Goal: Task Accomplishment & Management: Complete application form

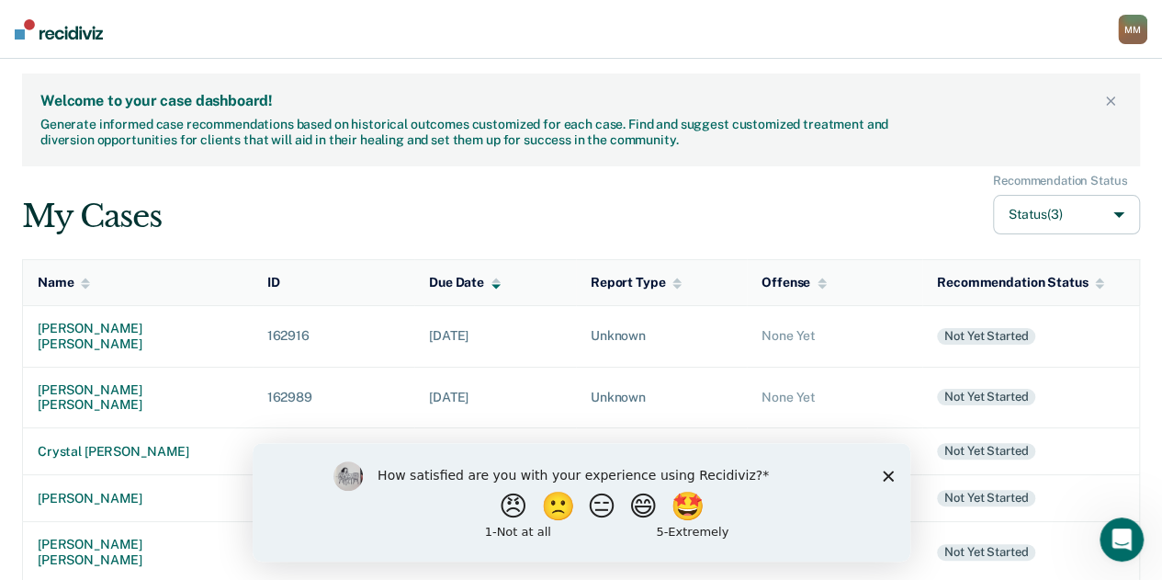
click at [887, 479] on icon "Close survey" at bounding box center [887, 474] width 11 height 11
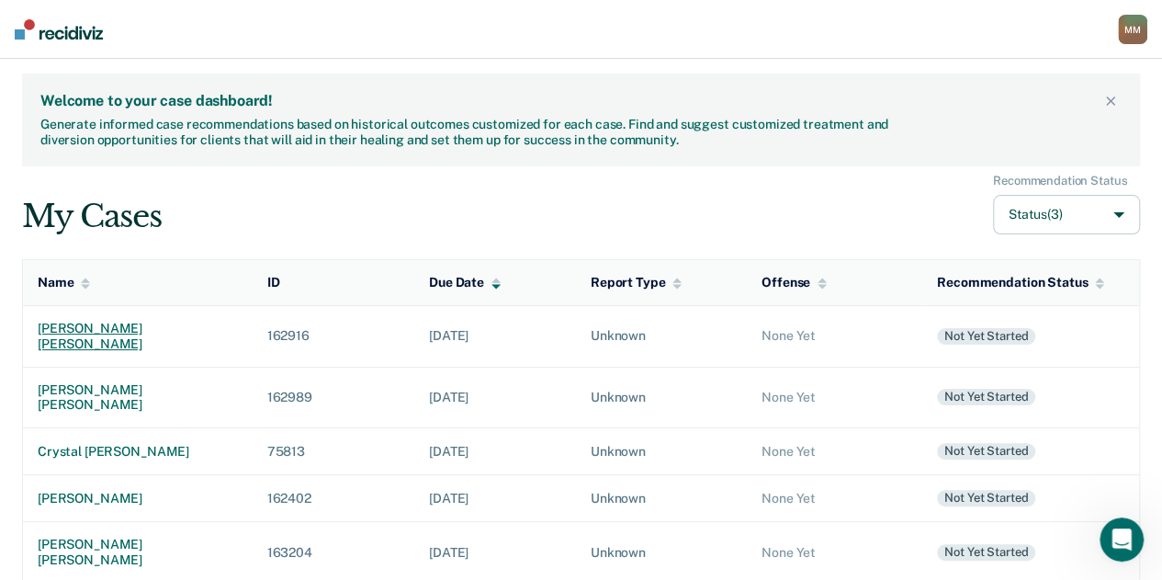
click at [121, 324] on div "[PERSON_NAME] [PERSON_NAME]" at bounding box center [138, 336] width 200 height 31
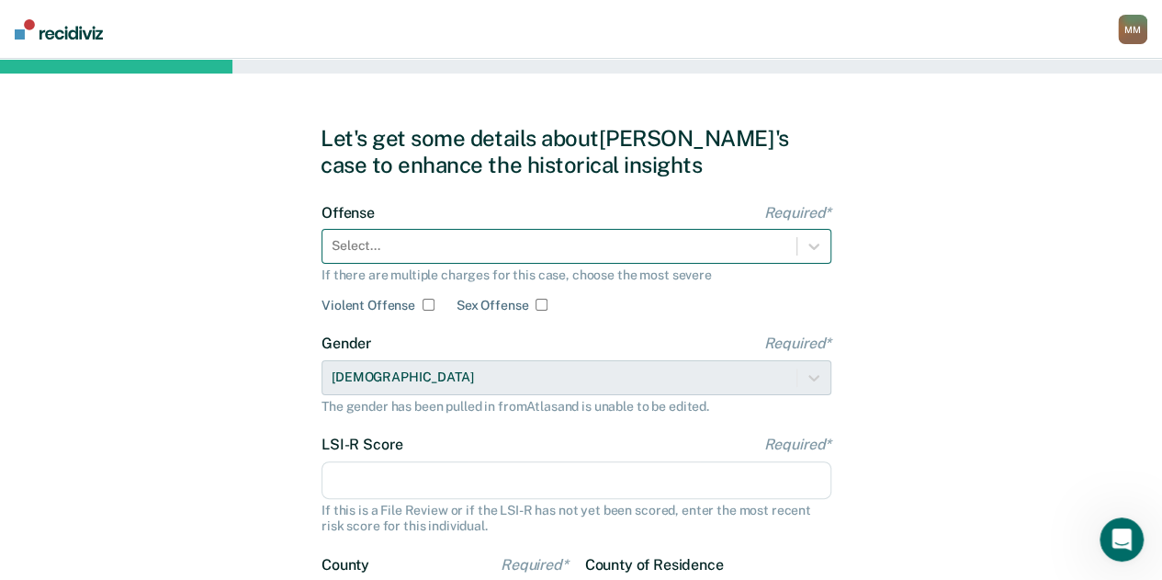
click at [629, 238] on div at bounding box center [560, 245] width 456 height 19
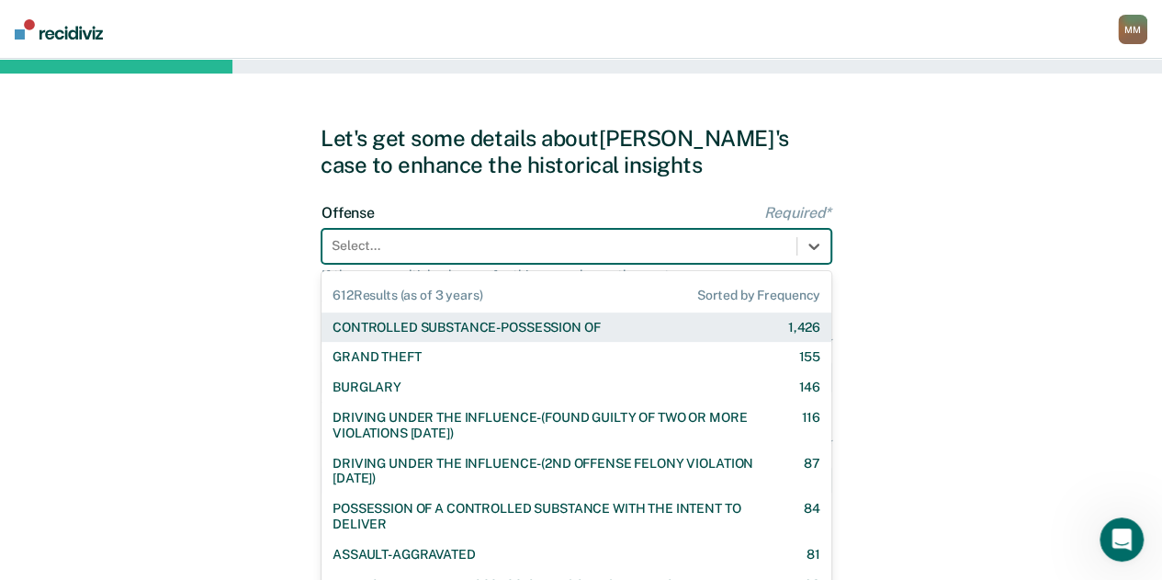
scroll to position [11, 0]
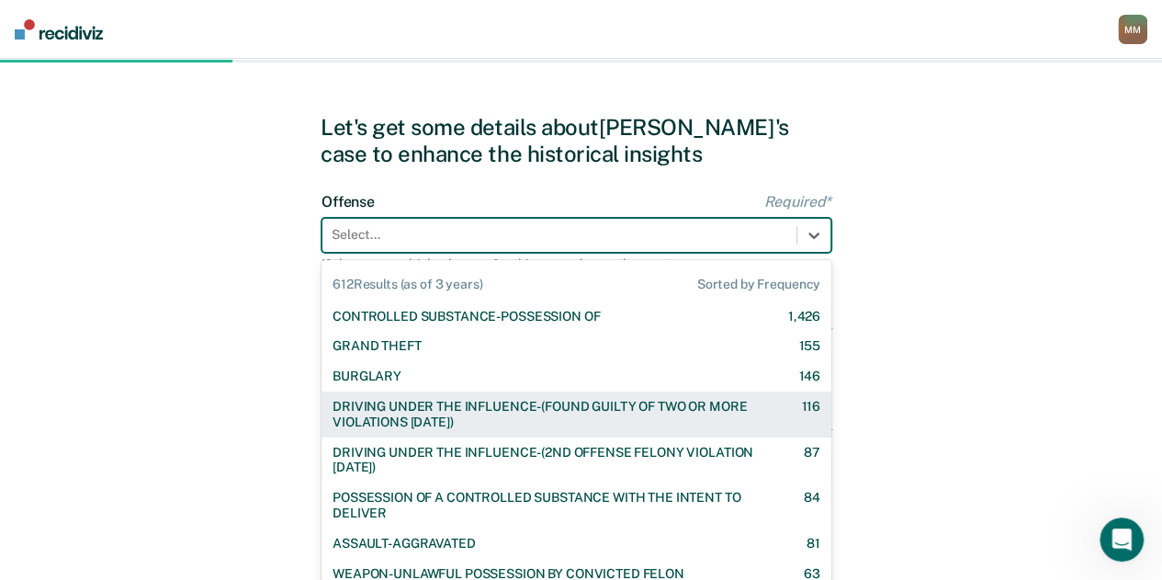
click at [595, 410] on div "DRIVING UNDER THE INFLUENCE-(FOUND GUILTY OF TWO OR MORE VIOLATIONS [DATE])" at bounding box center [551, 414] width 436 height 31
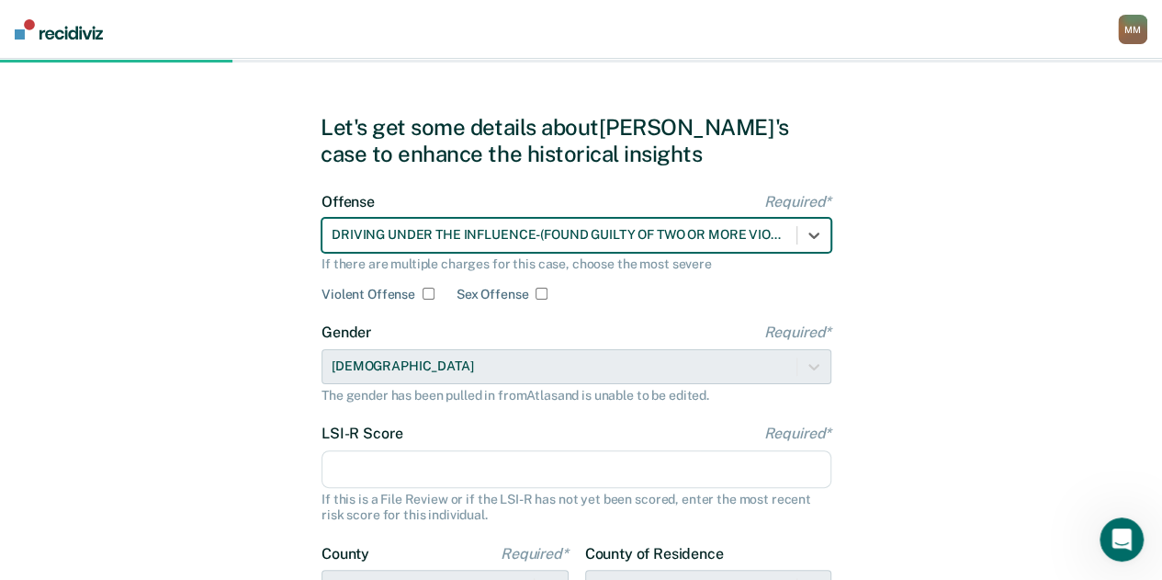
click at [597, 461] on input "LSI-R Score Required*" at bounding box center [577, 469] width 510 height 39
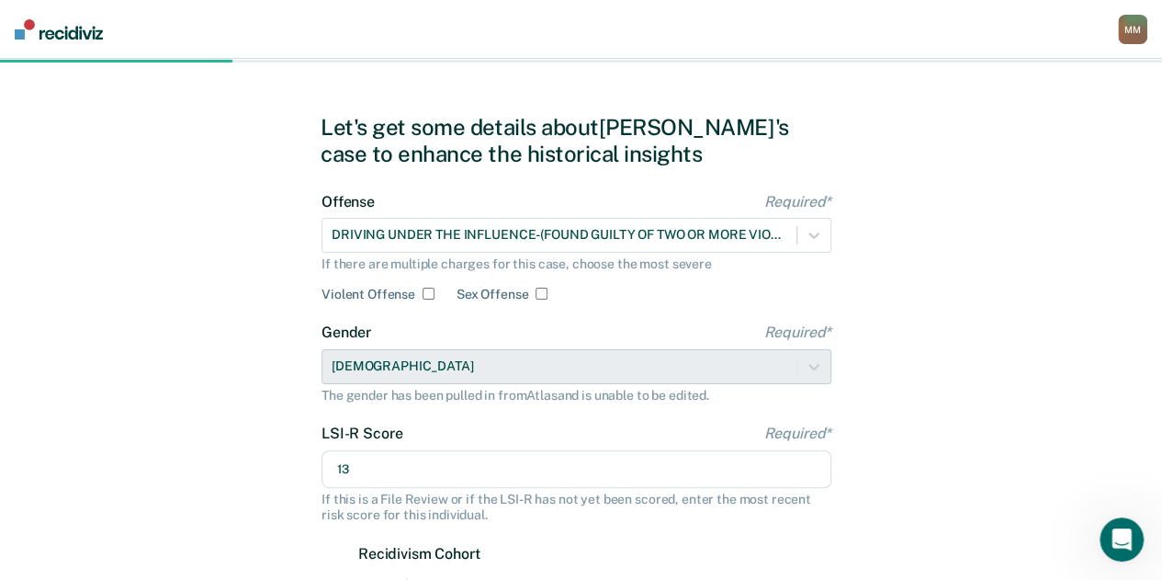
type input "13"
click at [951, 489] on div "Let's get some details about [PERSON_NAME]'s case to enhance the historical ins…" at bounding box center [581, 541] width 1162 height 986
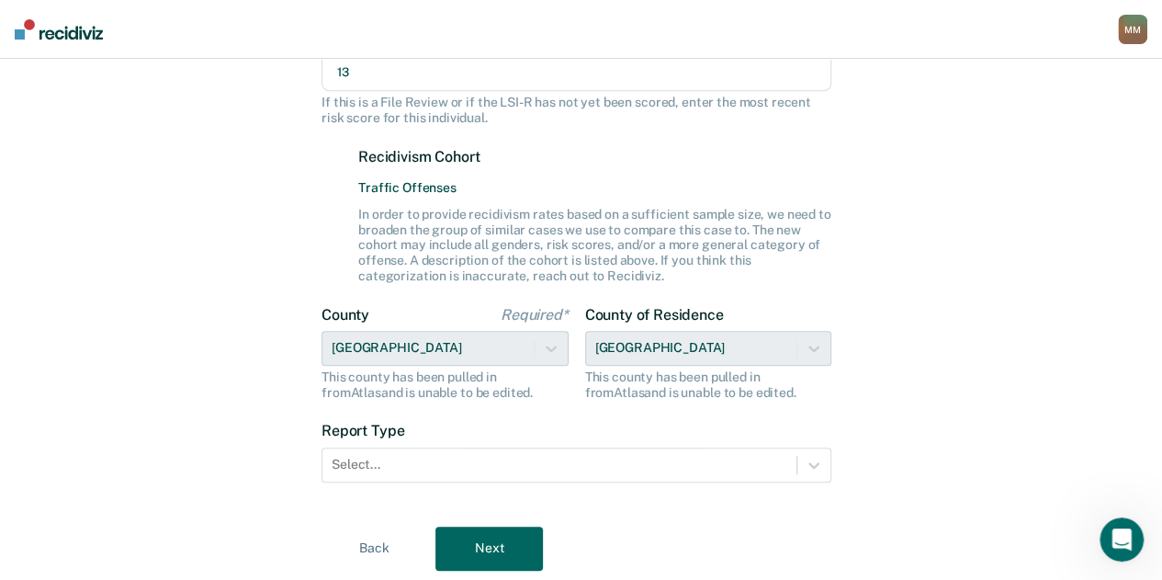
scroll to position [463, 0]
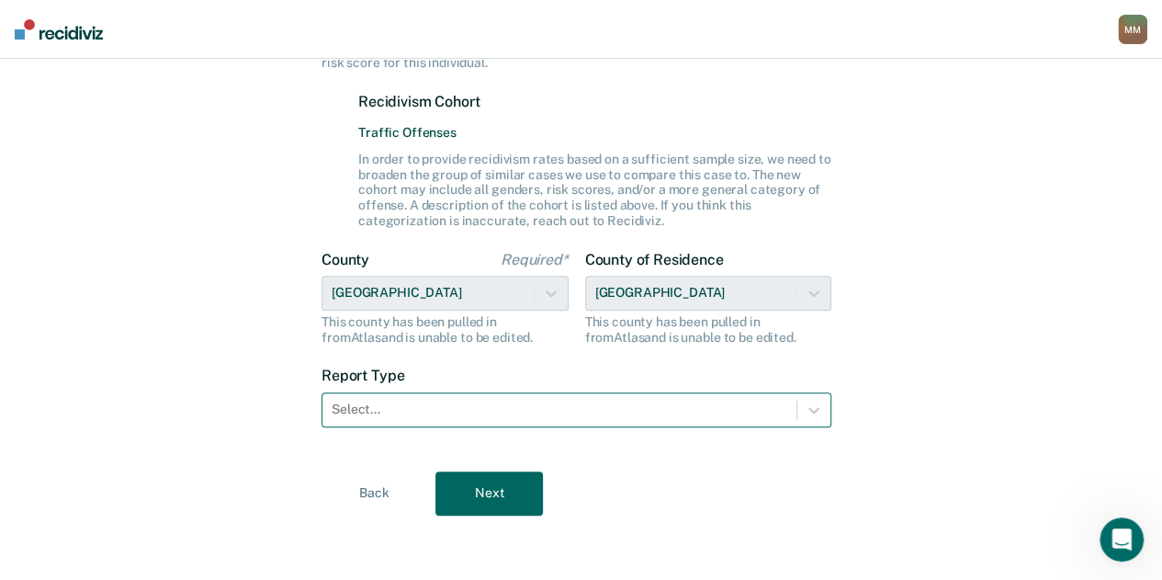
click at [553, 423] on div "Select..." at bounding box center [577, 409] width 510 height 35
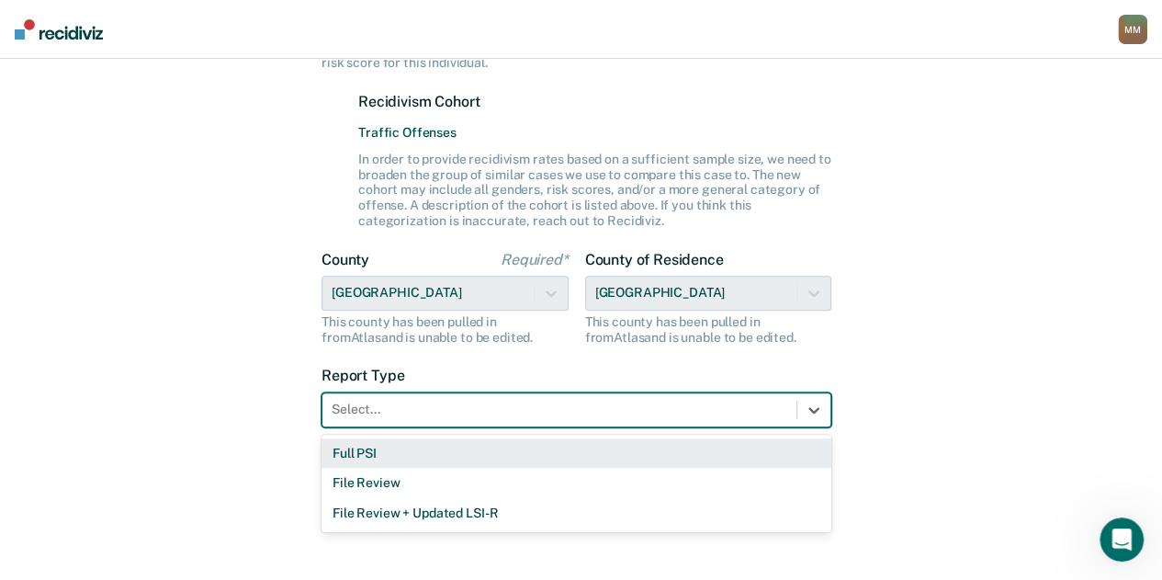
click at [467, 452] on div "Full PSI" at bounding box center [577, 453] width 510 height 30
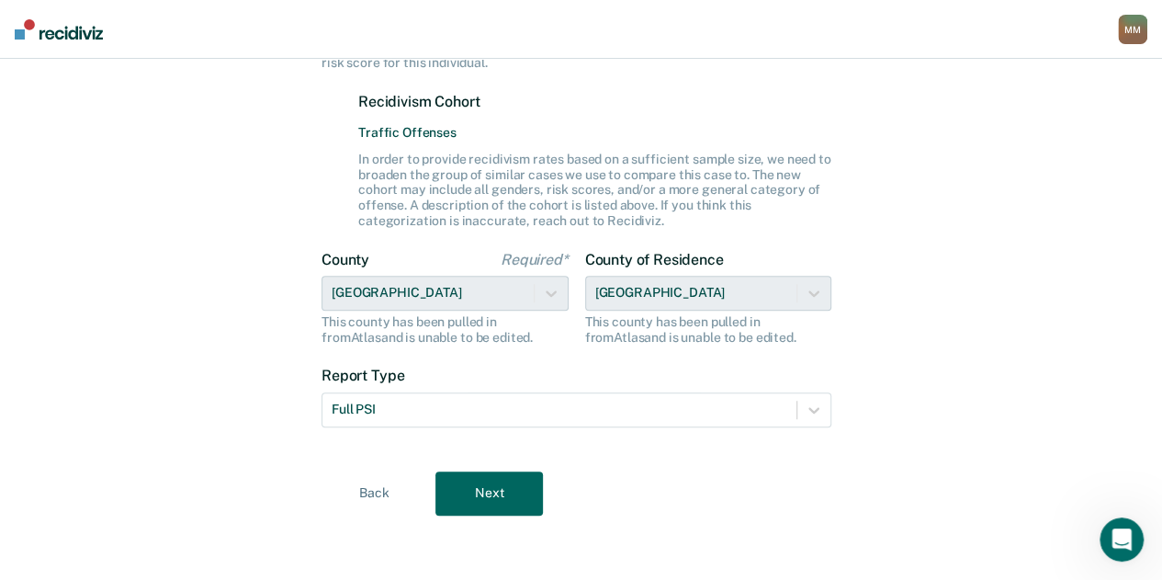
click at [478, 486] on button "Next" at bounding box center [488, 493] width 107 height 44
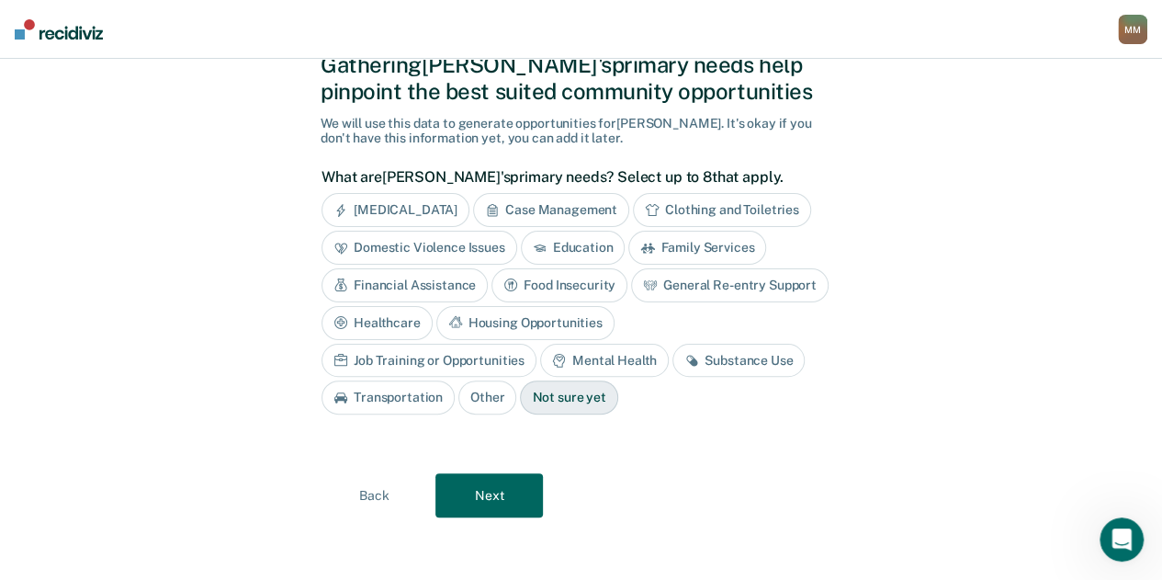
click at [505, 494] on button "Next" at bounding box center [488, 495] width 107 height 44
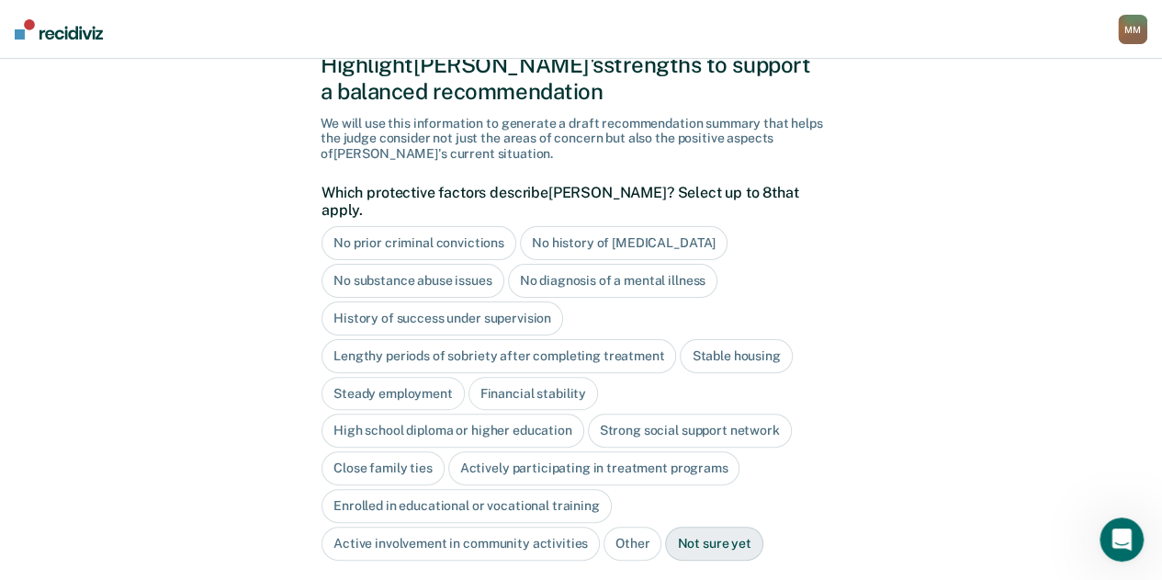
scroll to position [198, 0]
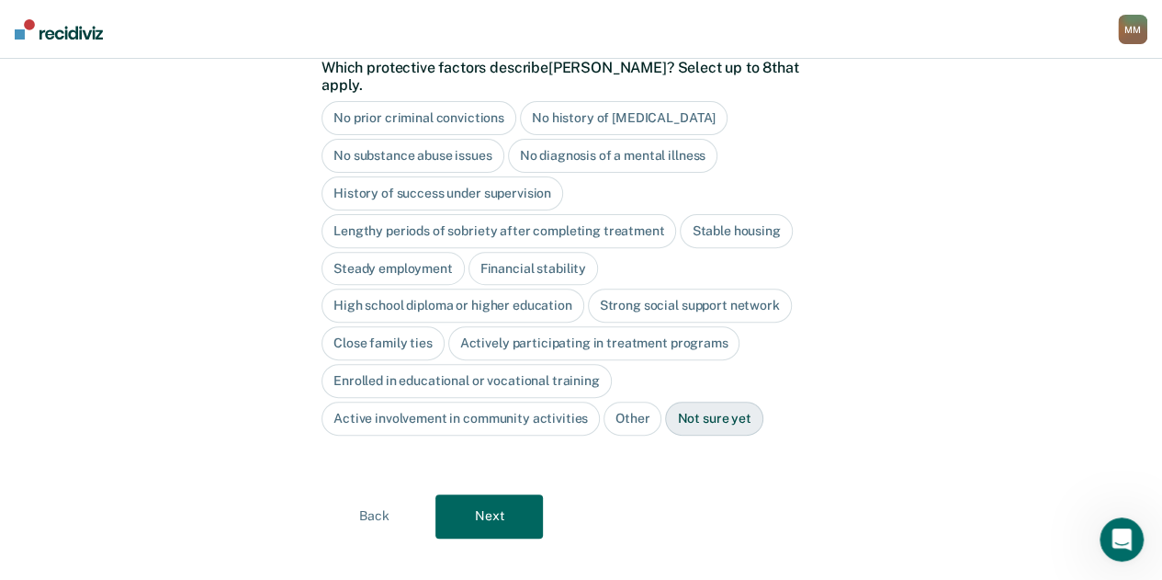
click at [735, 214] on div "Stable housing" at bounding box center [736, 231] width 112 height 34
click at [441, 255] on div "Steady employment" at bounding box center [393, 269] width 143 height 34
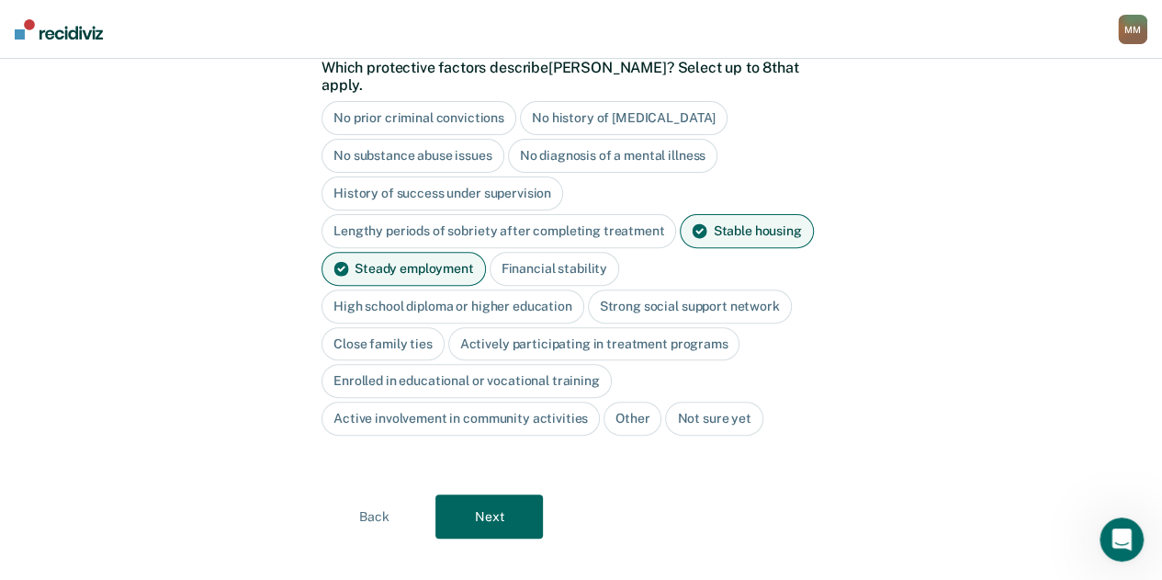
click at [406, 327] on div "Close family ties" at bounding box center [383, 344] width 123 height 34
click at [522, 328] on div "Actively participating in treatment programs" at bounding box center [615, 344] width 292 height 34
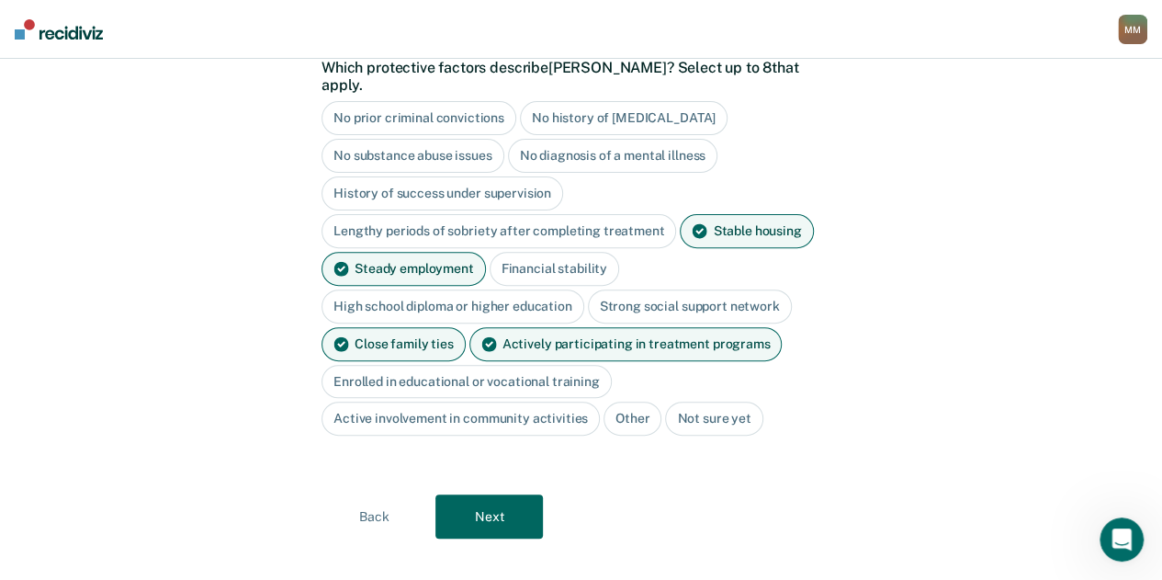
click at [513, 507] on button "Next" at bounding box center [488, 516] width 107 height 44
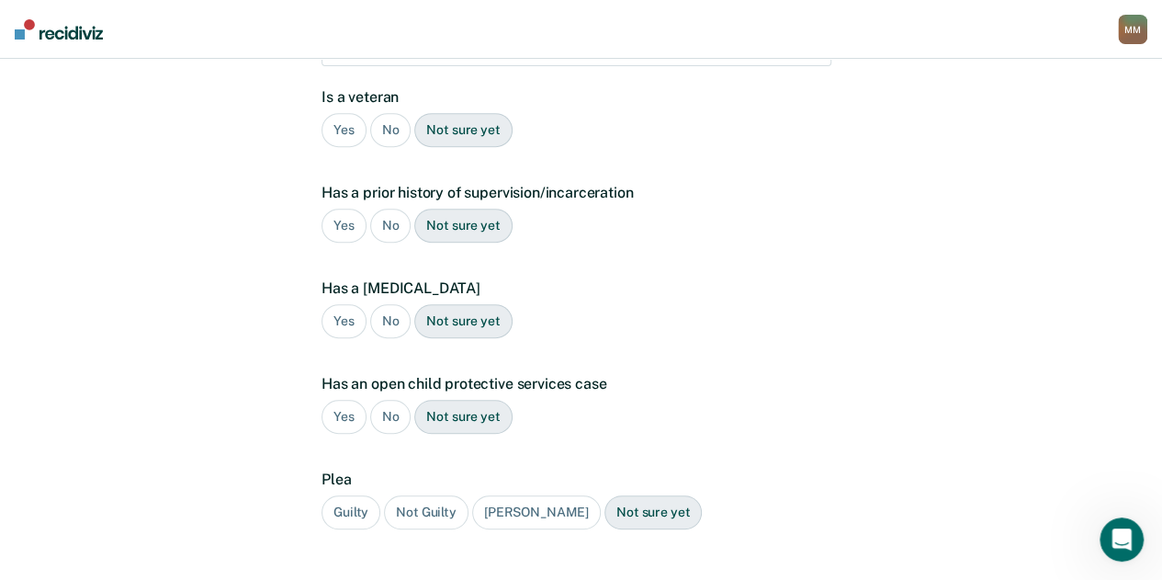
scroll to position [196, 0]
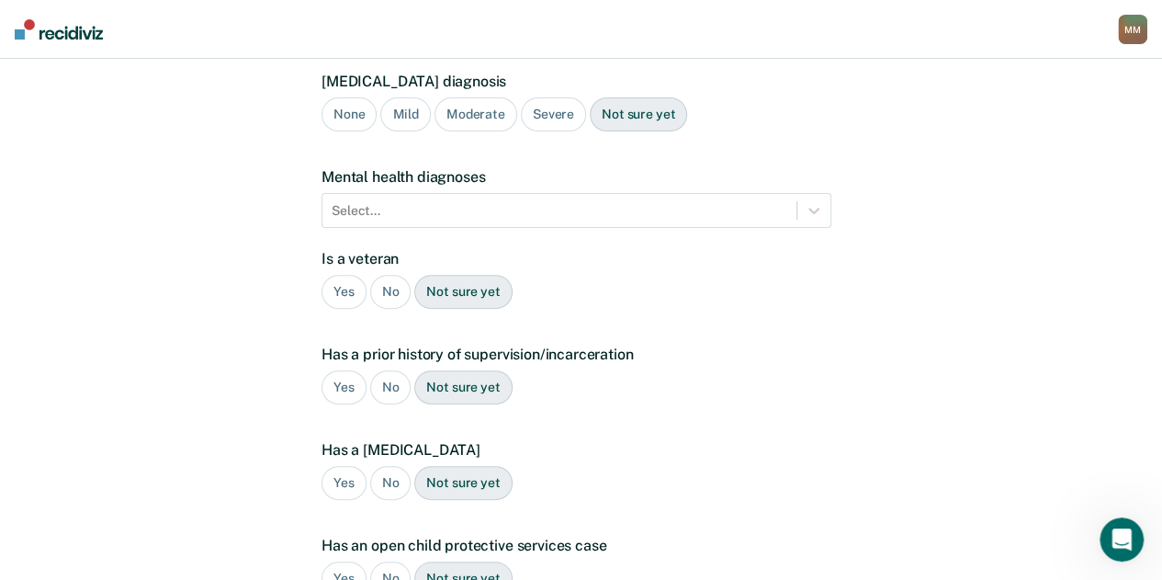
click at [330, 370] on div "Yes" at bounding box center [344, 387] width 45 height 34
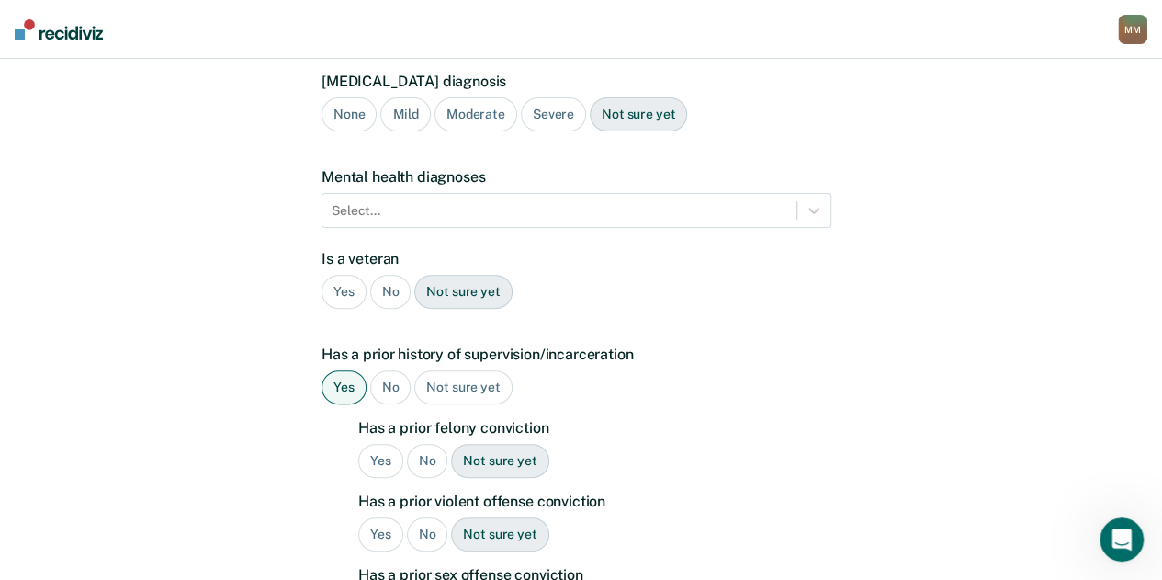
click at [433, 444] on div "No" at bounding box center [427, 461] width 41 height 34
click at [427, 517] on div "No" at bounding box center [427, 534] width 41 height 34
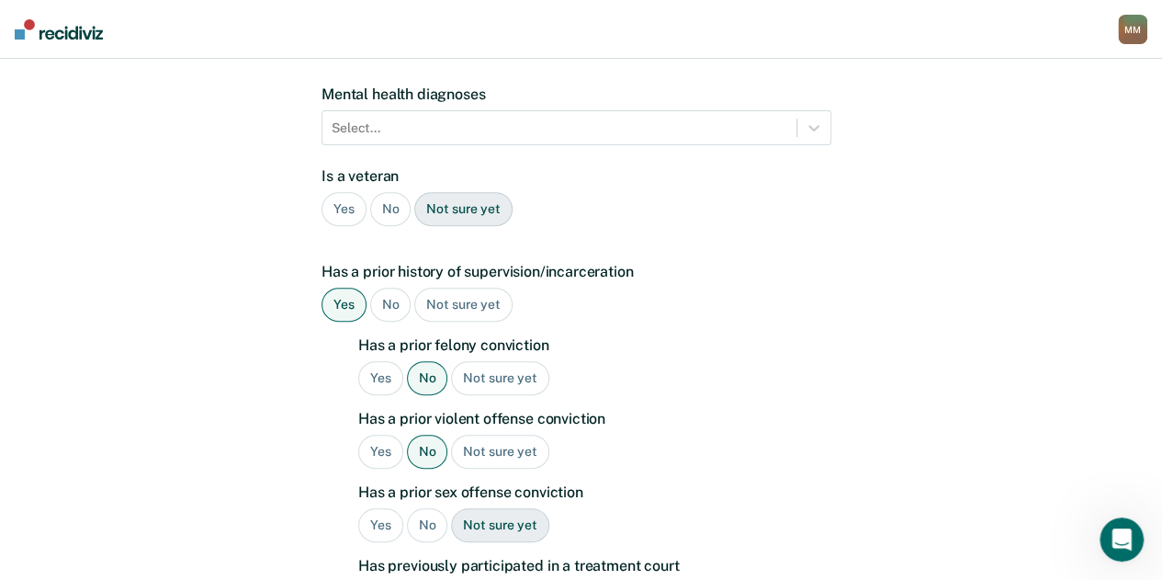
click at [426, 508] on div "No" at bounding box center [427, 525] width 41 height 34
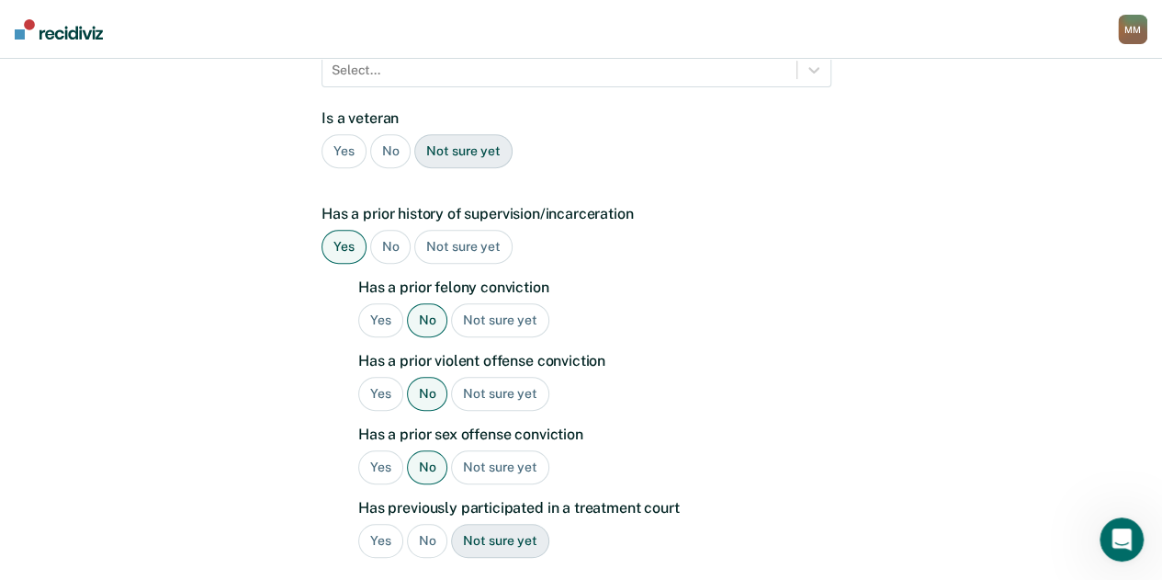
scroll to position [337, 0]
click at [424, 523] on div "No" at bounding box center [427, 540] width 41 height 34
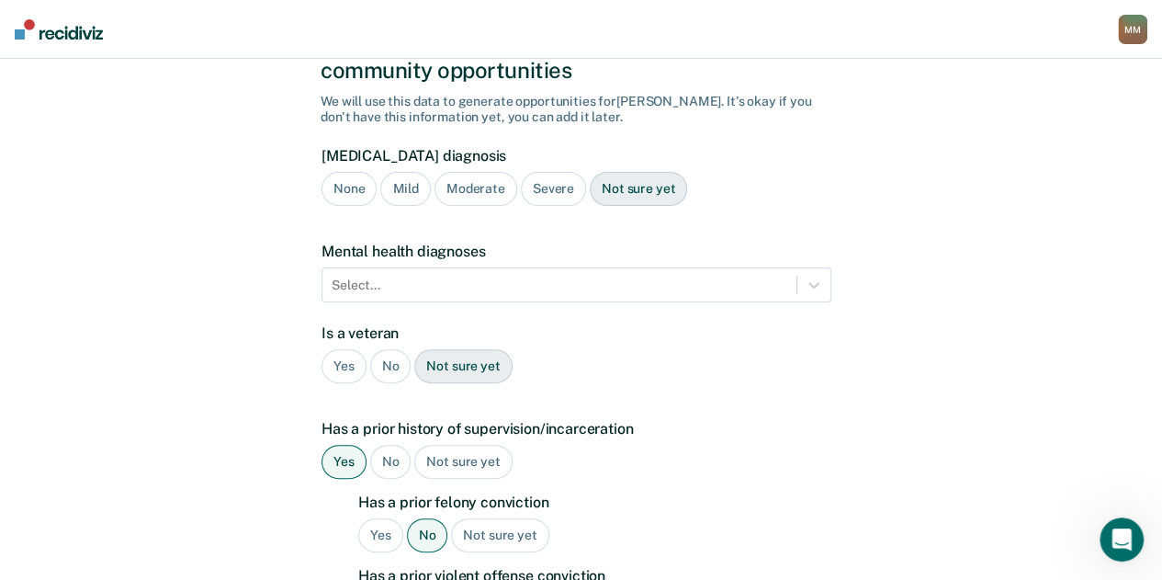
scroll to position [120, 0]
click at [394, 350] on div "No" at bounding box center [390, 367] width 41 height 34
click at [538, 173] on div "Severe" at bounding box center [553, 190] width 65 height 34
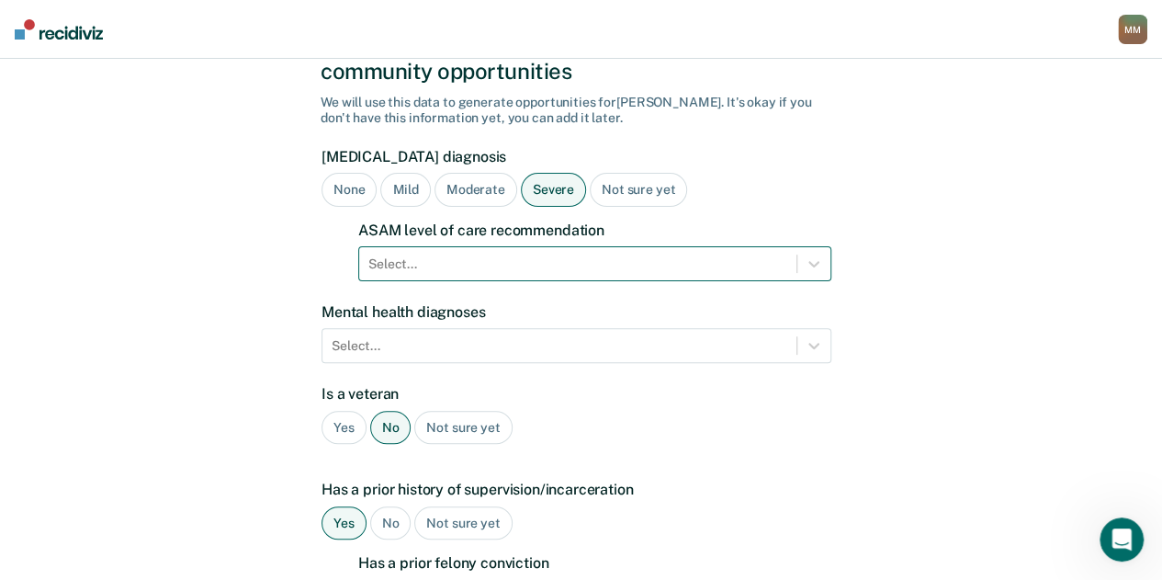
click at [695, 251] on div "Select..." at bounding box center [577, 264] width 437 height 27
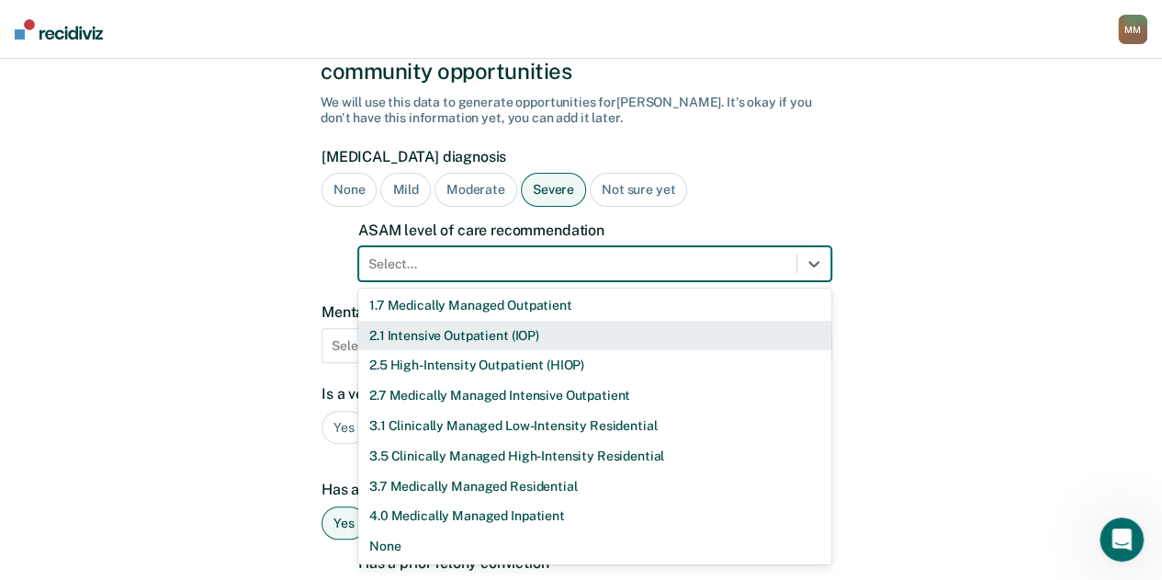
scroll to position [0, 0]
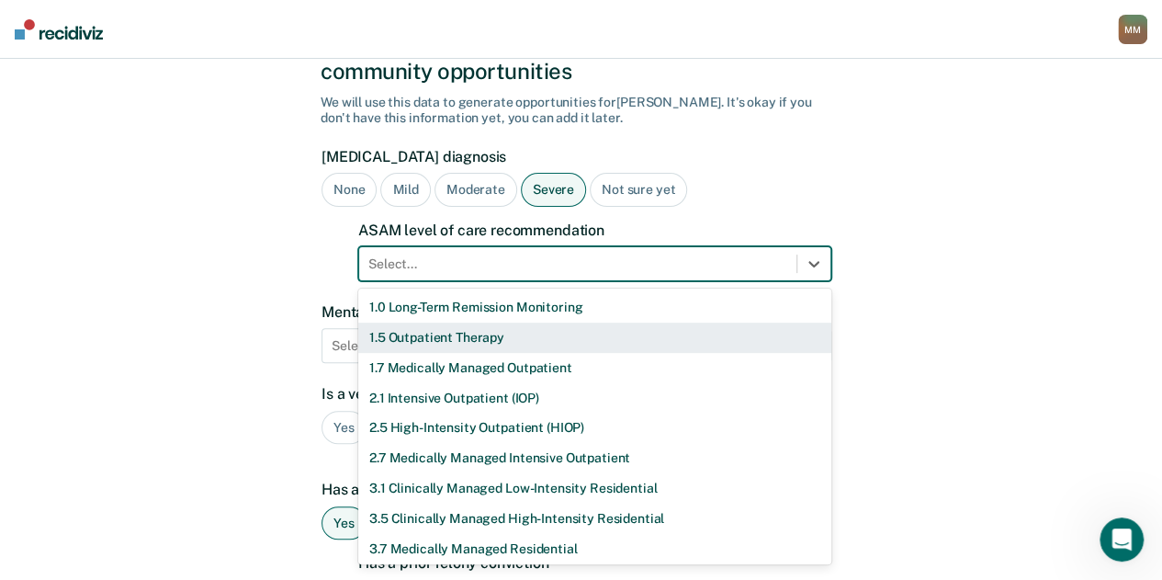
click at [620, 322] on div "1.5 Outpatient Therapy" at bounding box center [594, 337] width 473 height 30
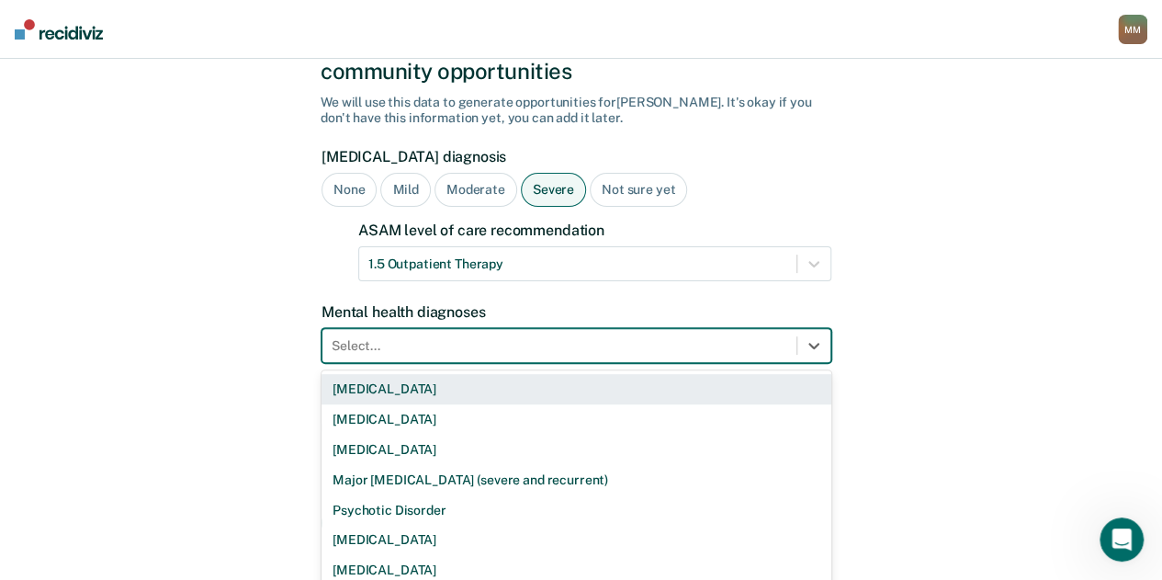
click at [616, 328] on div "9 results available. Use Up and Down to choose options, press Enter to select t…" at bounding box center [577, 345] width 510 height 35
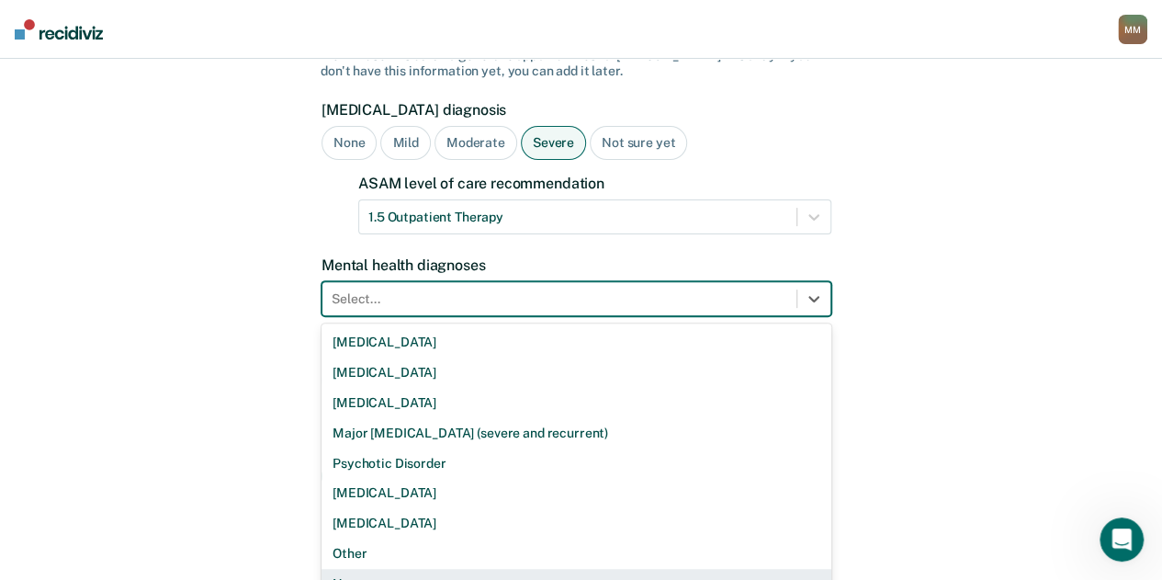
click at [491, 569] on div "None" at bounding box center [577, 584] width 510 height 30
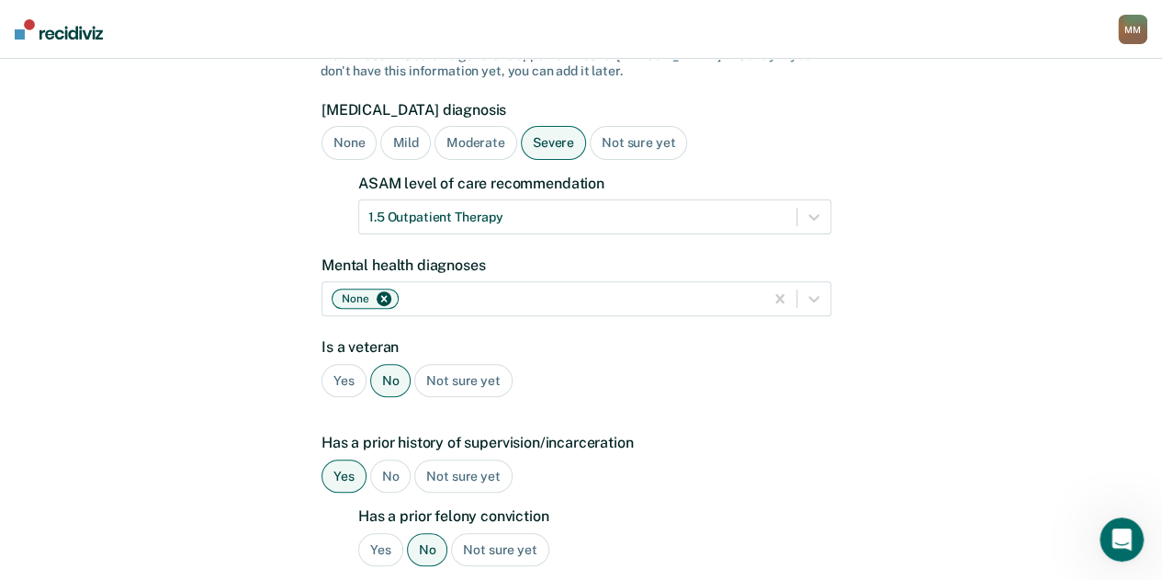
click at [829, 434] on label "Has a prior history of supervision/incarceration" at bounding box center [577, 442] width 510 height 17
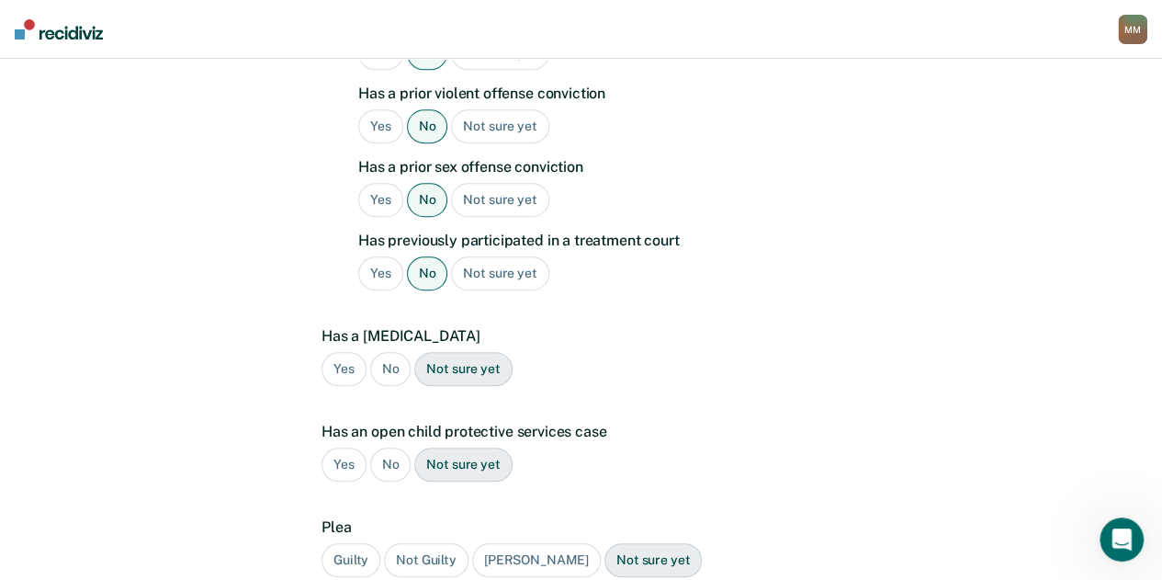
scroll to position [663, 0]
click at [398, 352] on div "No" at bounding box center [390, 369] width 41 height 34
click at [390, 447] on div "No" at bounding box center [390, 464] width 41 height 34
click at [363, 543] on div "Guilty" at bounding box center [351, 560] width 59 height 34
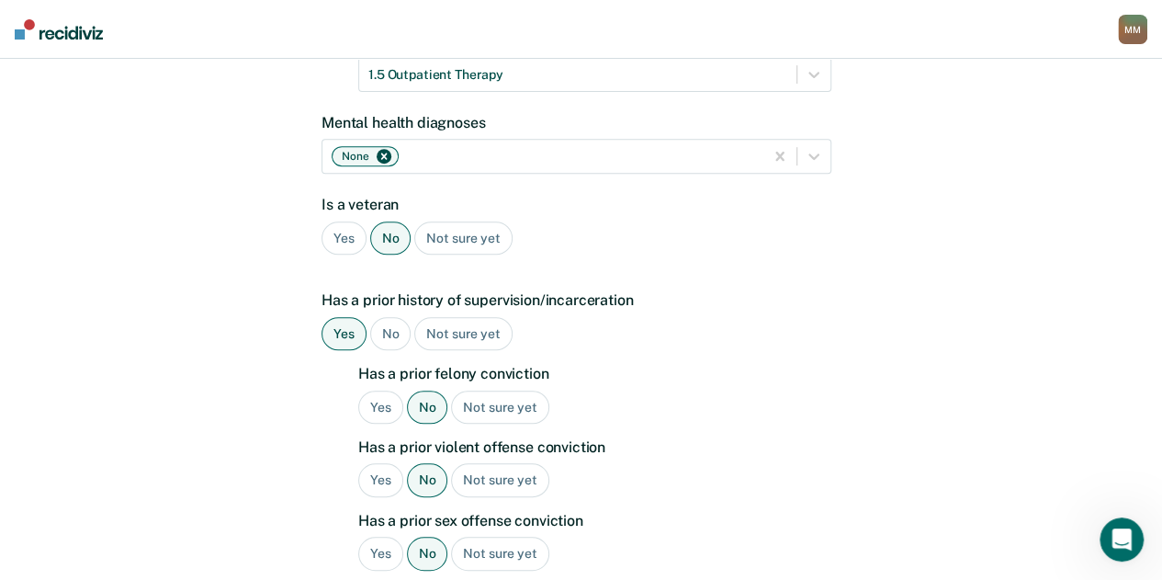
scroll to position [309, 0]
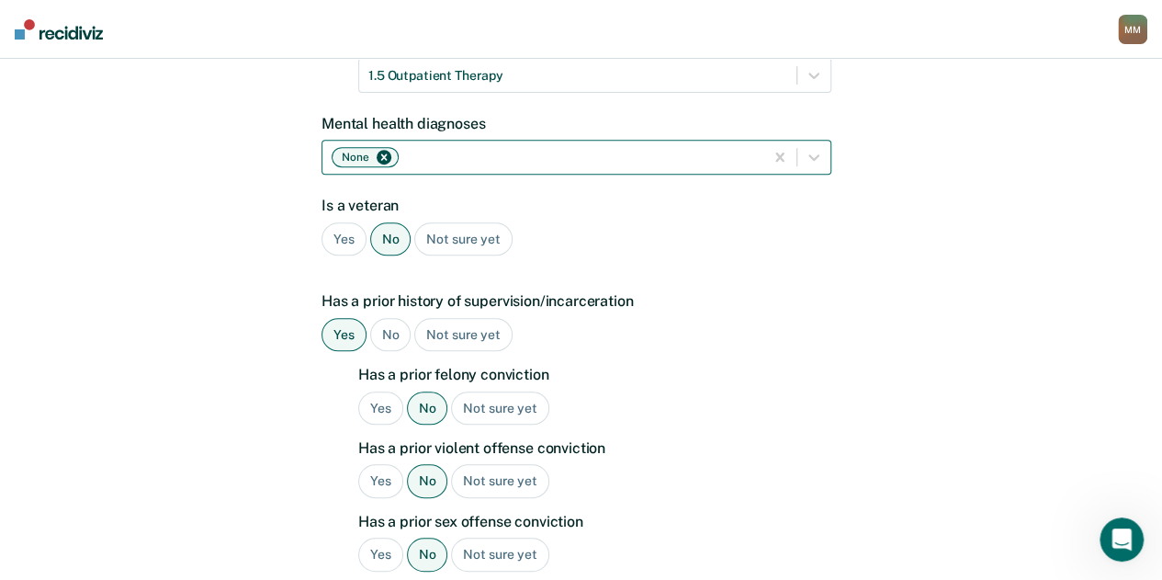
click at [386, 151] on icon "Remove None" at bounding box center [384, 157] width 13 height 13
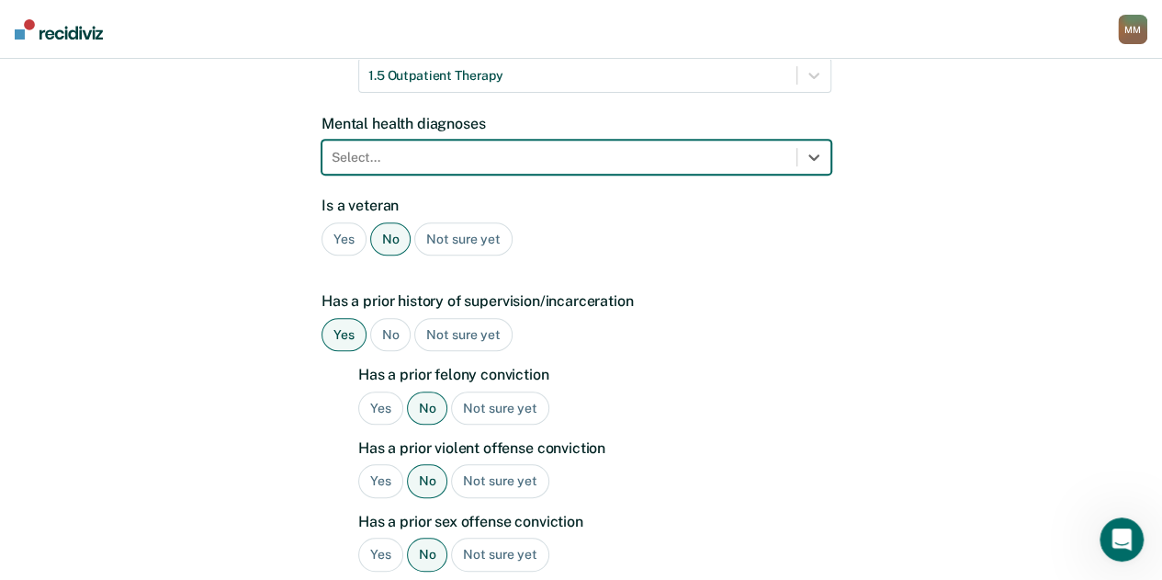
click at [412, 148] on div at bounding box center [560, 157] width 456 height 19
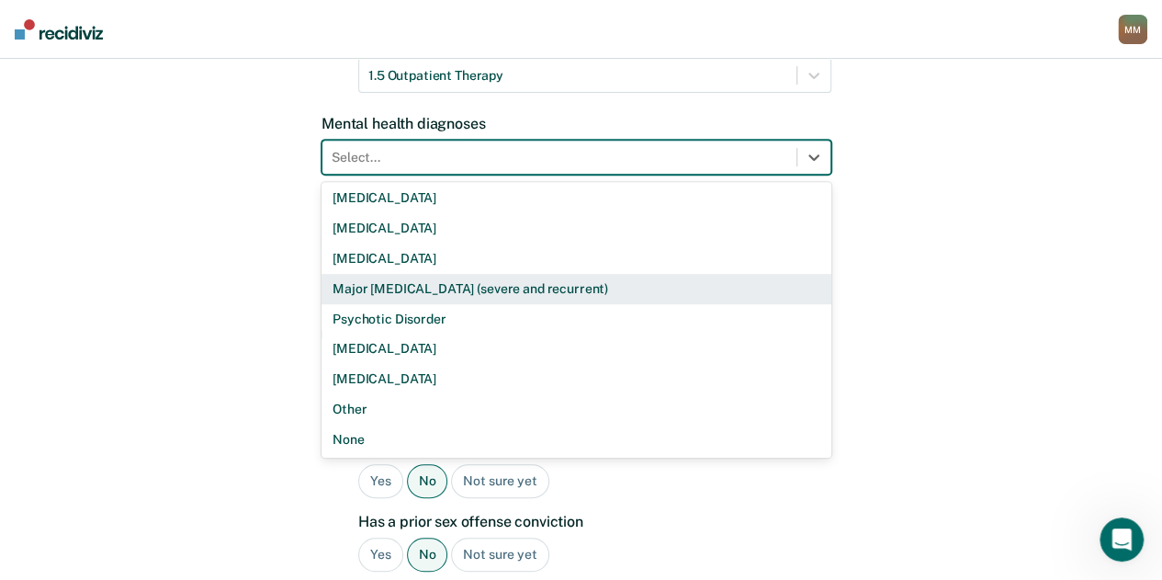
scroll to position [0, 0]
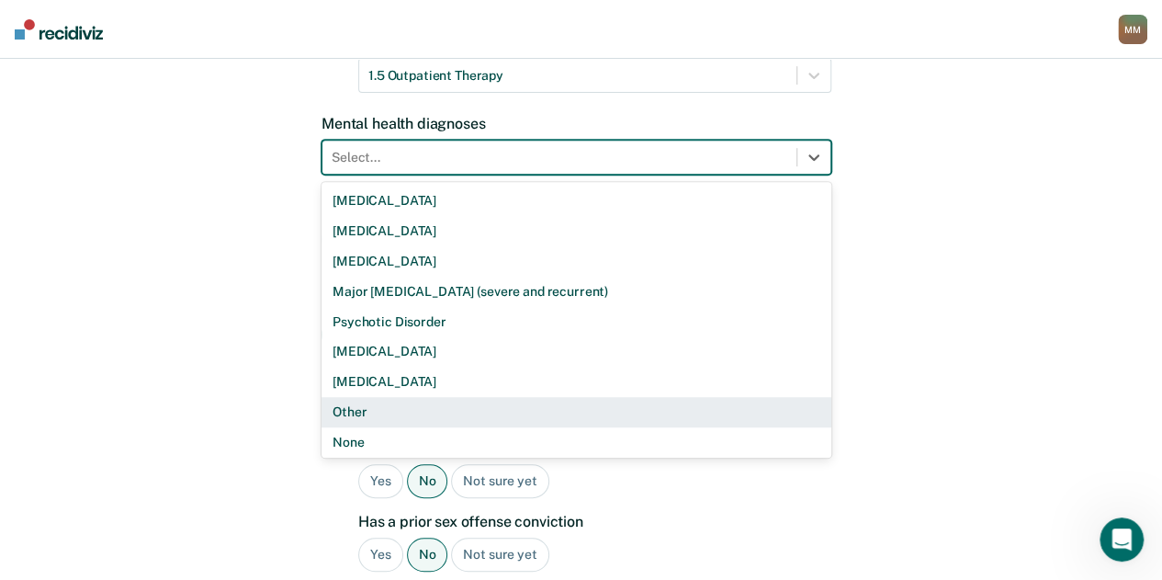
click at [397, 397] on div "Other" at bounding box center [577, 412] width 510 height 30
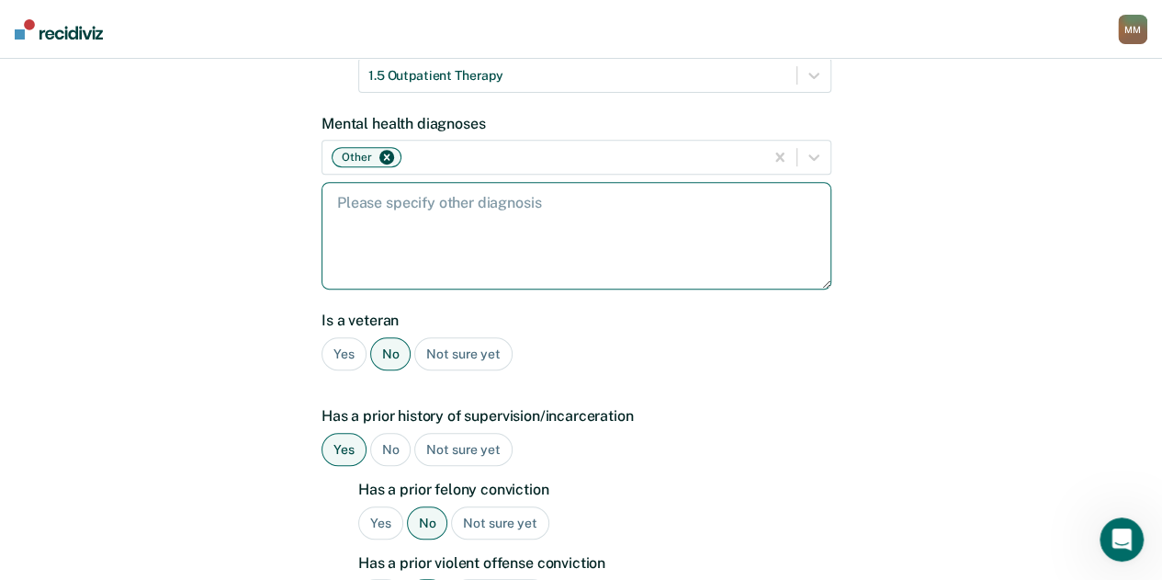
click at [419, 190] on textarea at bounding box center [577, 235] width 510 height 107
type textarea "[MEDICAL_DATA]"
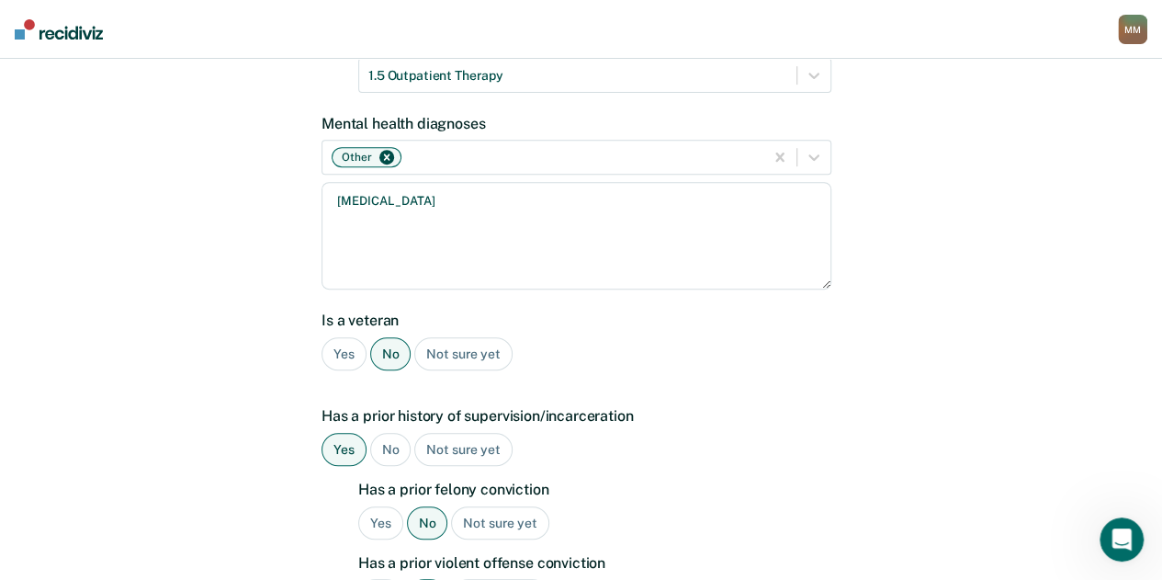
click at [682, 433] on div "Yes No Not sure yet" at bounding box center [577, 450] width 510 height 34
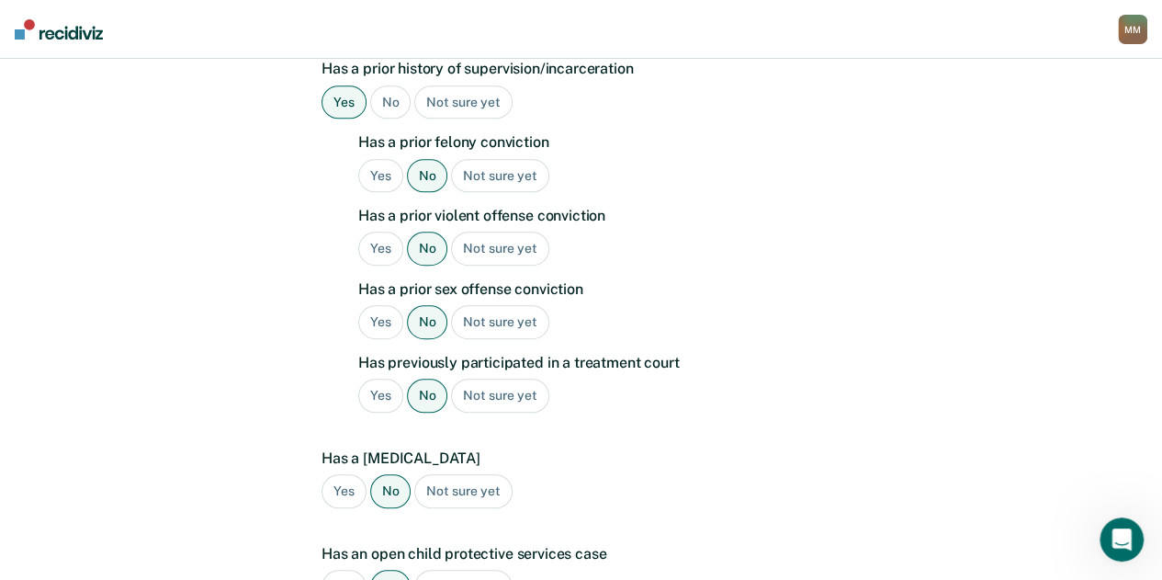
scroll to position [911, 0]
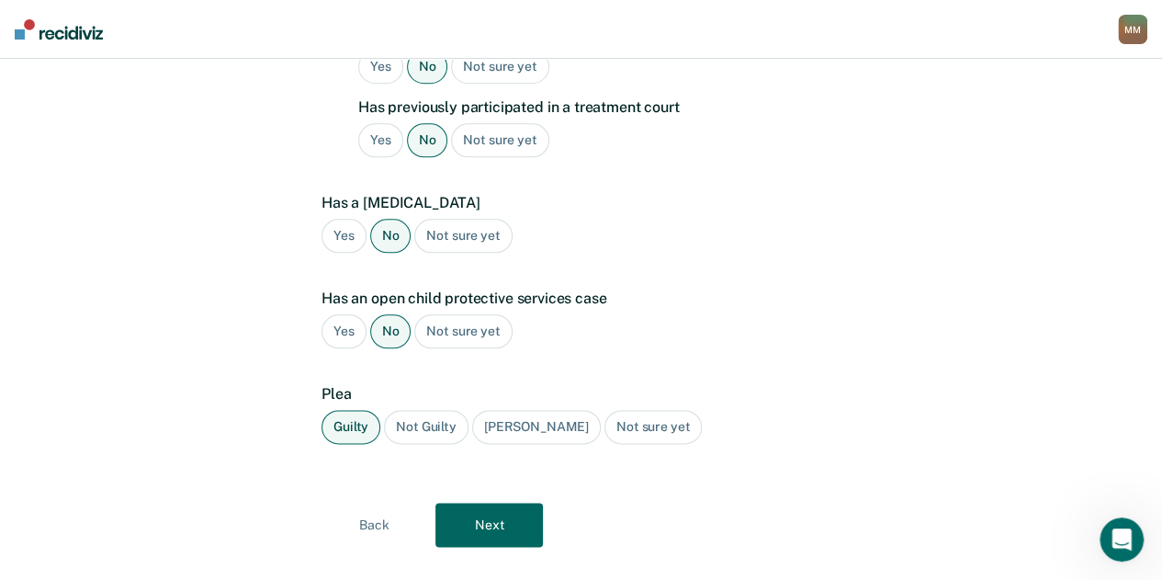
click at [500, 503] on button "Next" at bounding box center [488, 525] width 107 height 44
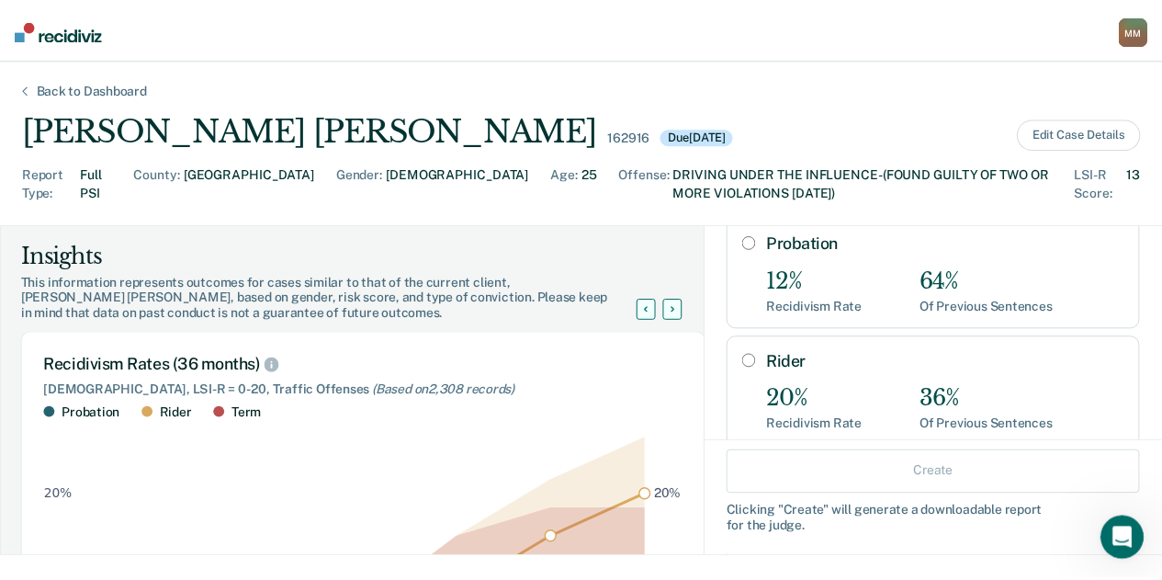
scroll to position [108, 0]
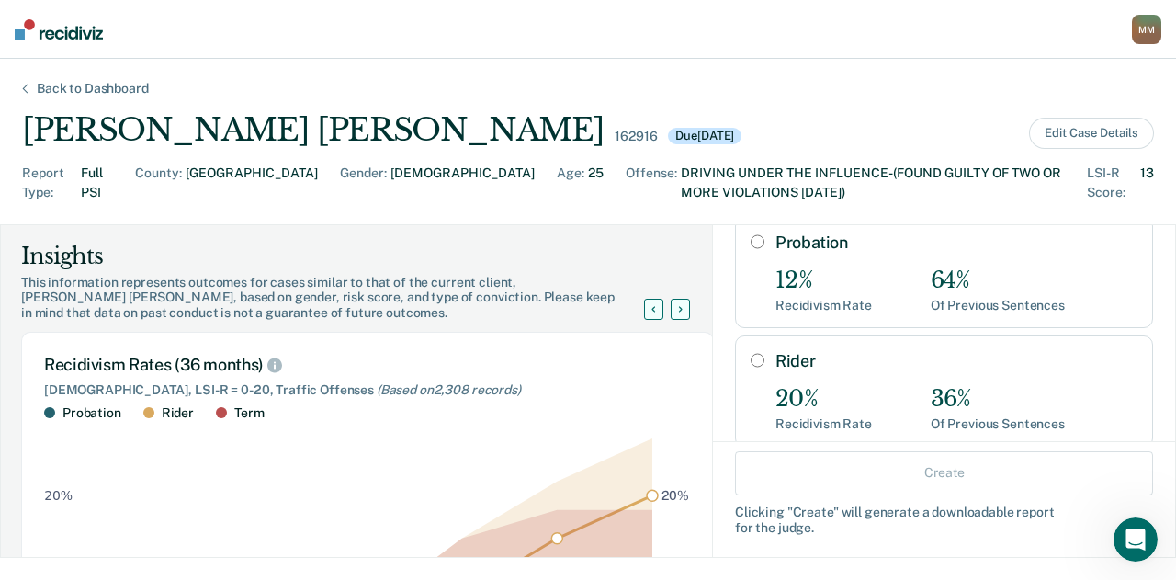
click at [751, 353] on input "Rider" at bounding box center [758, 360] width 14 height 15
radio input "true"
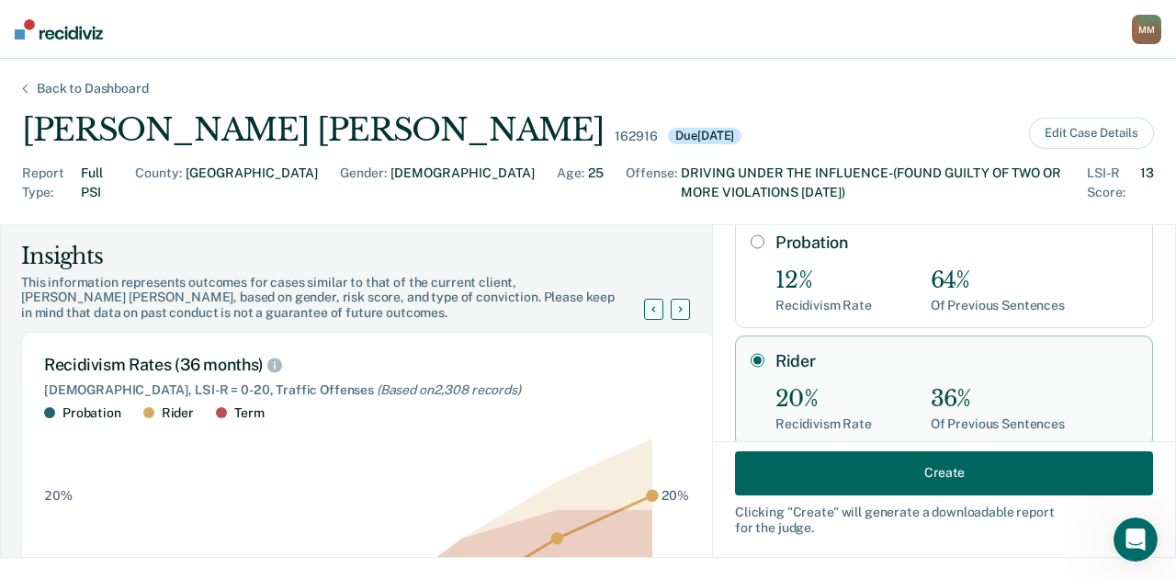
click at [846, 479] on button "Create" at bounding box center [944, 472] width 418 height 44
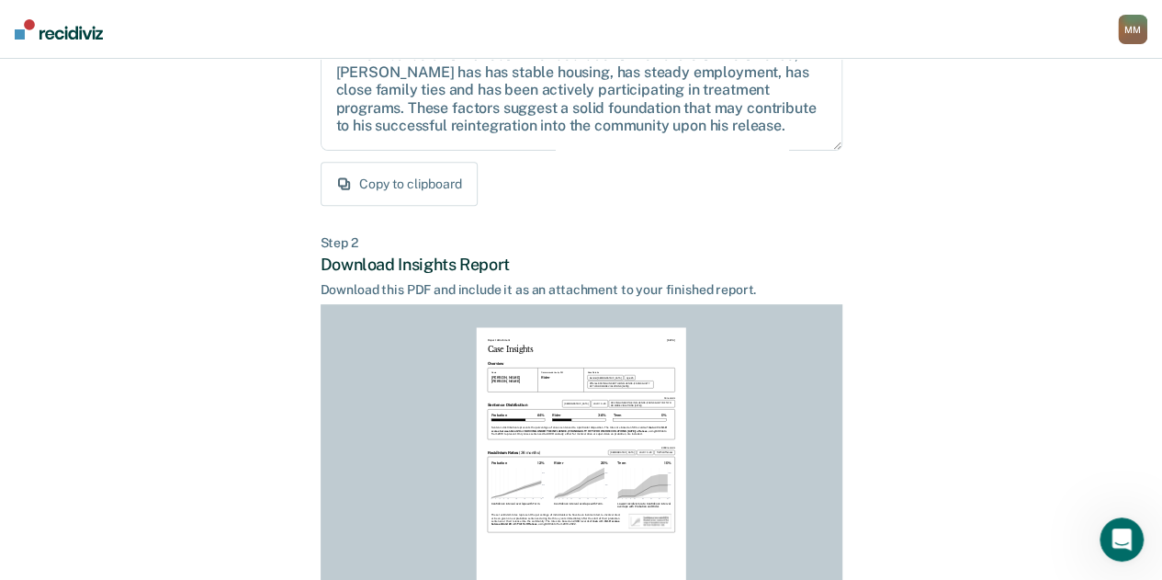
scroll to position [467, 0]
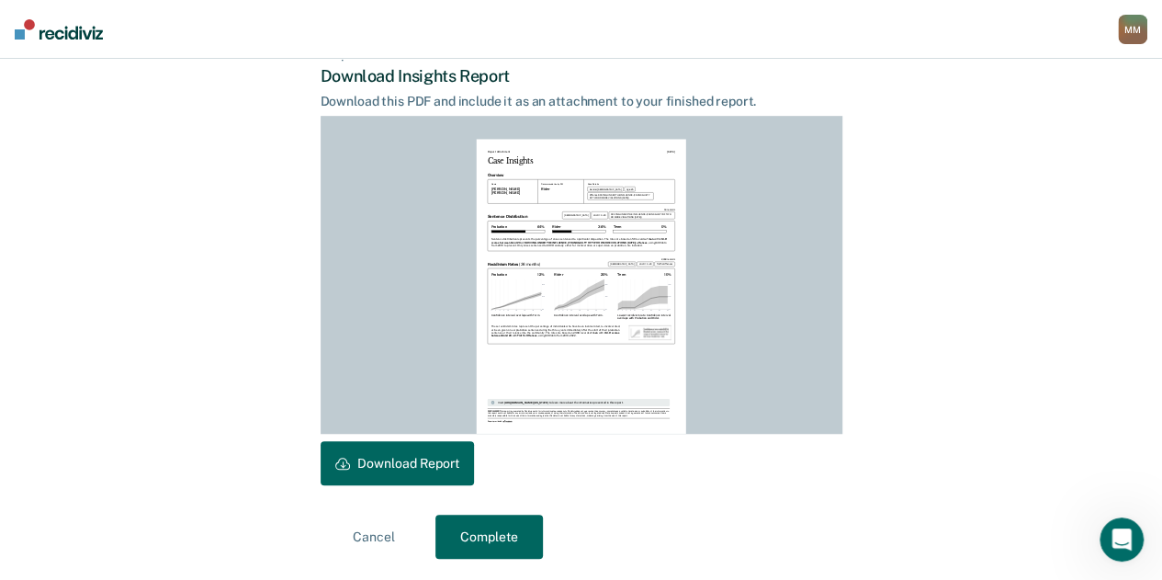
click at [398, 445] on button "Download Report" at bounding box center [397, 463] width 153 height 44
click at [481, 536] on button "Complete" at bounding box center [488, 536] width 107 height 44
